Goal: Find specific page/section: Find specific page/section

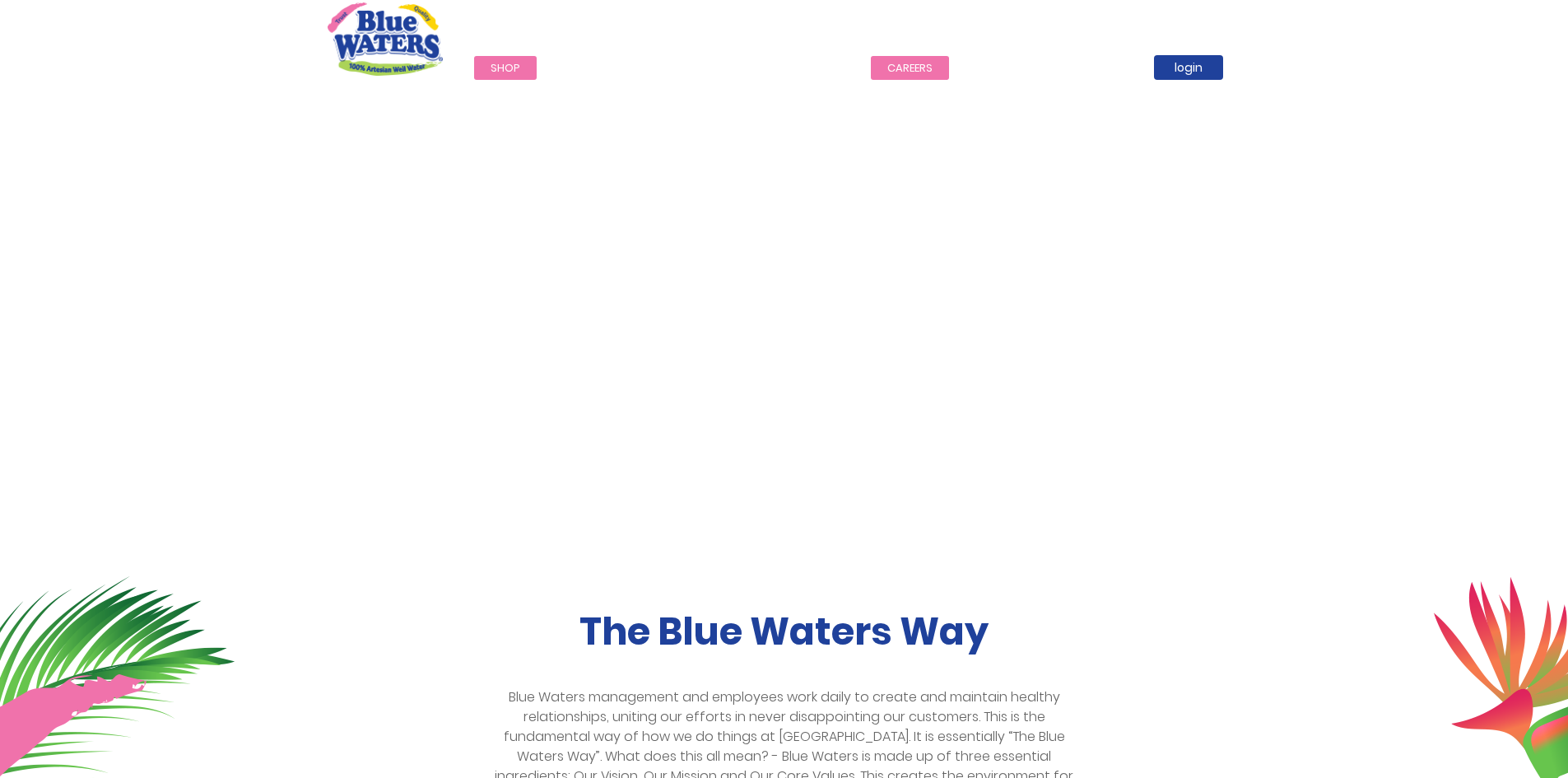
click at [896, 71] on link "careers" at bounding box center [910, 68] width 78 height 24
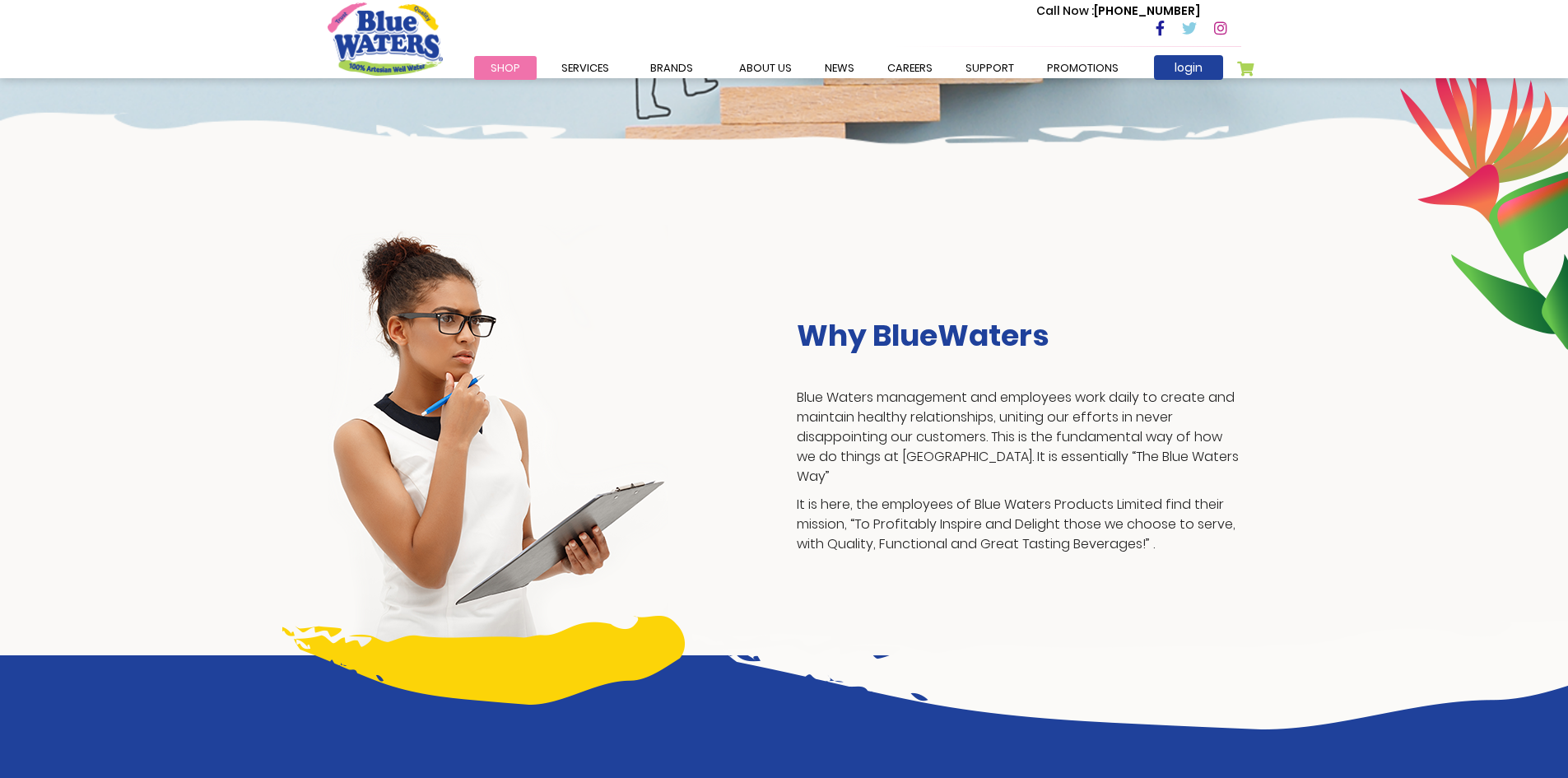
scroll to position [82, 0]
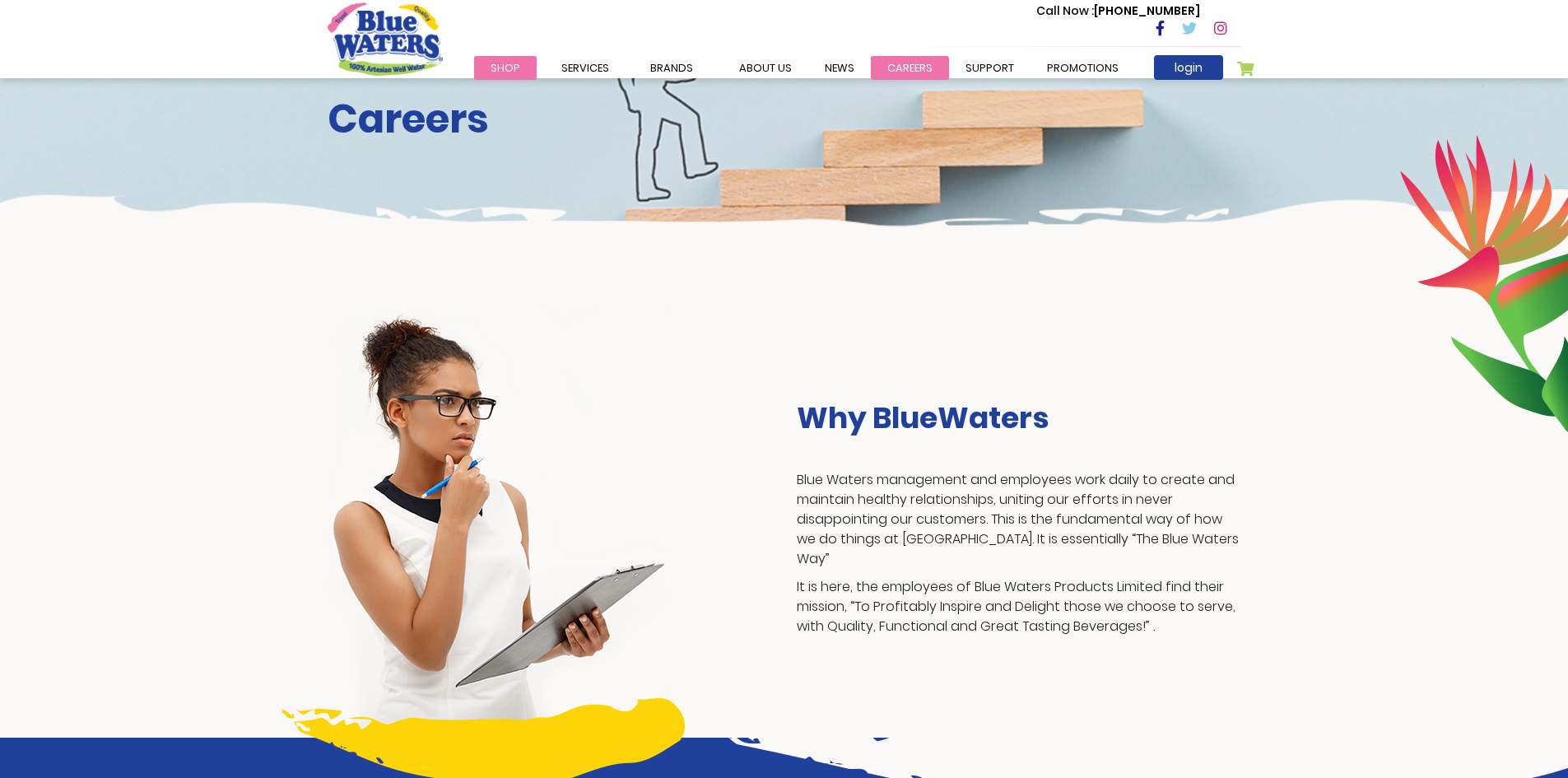
click at [896, 68] on link "careers" at bounding box center [910, 68] width 78 height 24
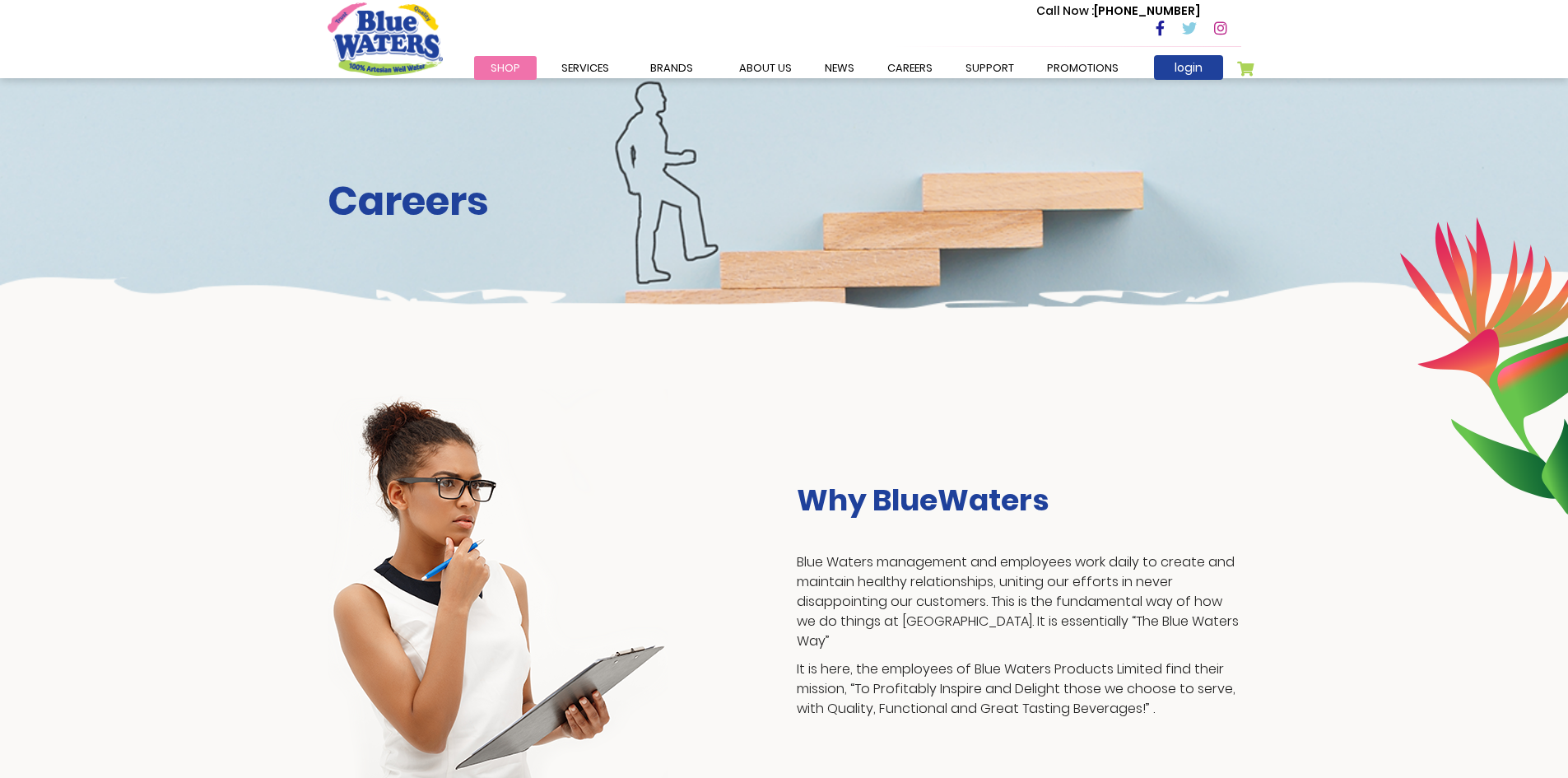
click at [1163, 29] on icon at bounding box center [1160, 28] width 9 height 15
